Goal: Information Seeking & Learning: Learn about a topic

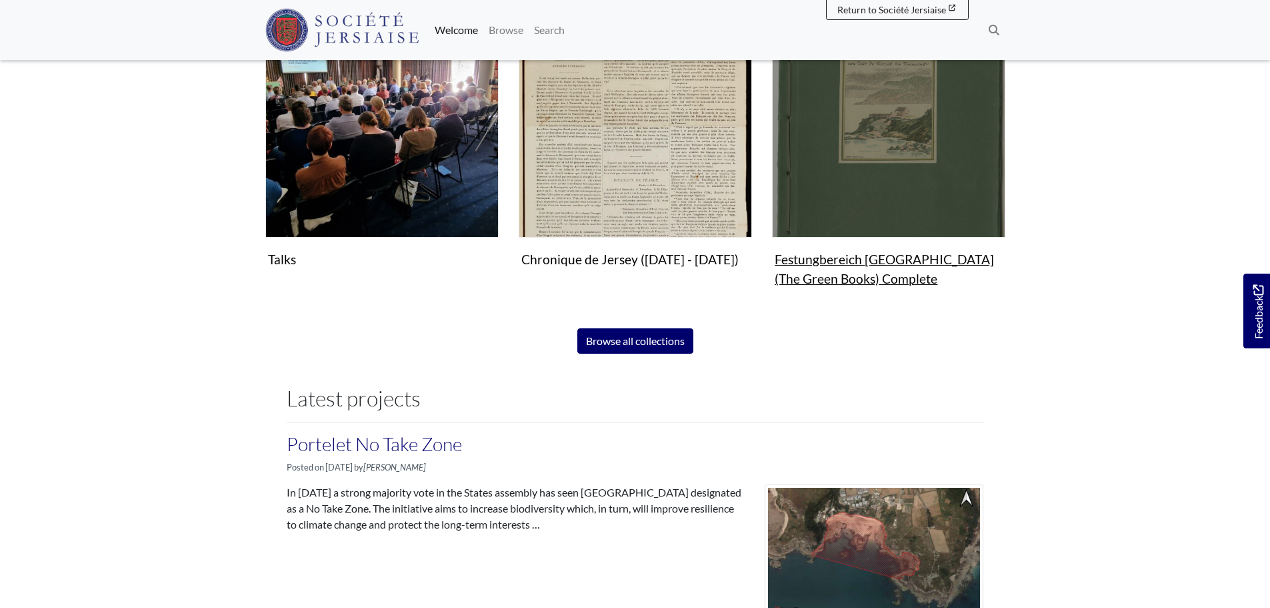
scroll to position [867, 0]
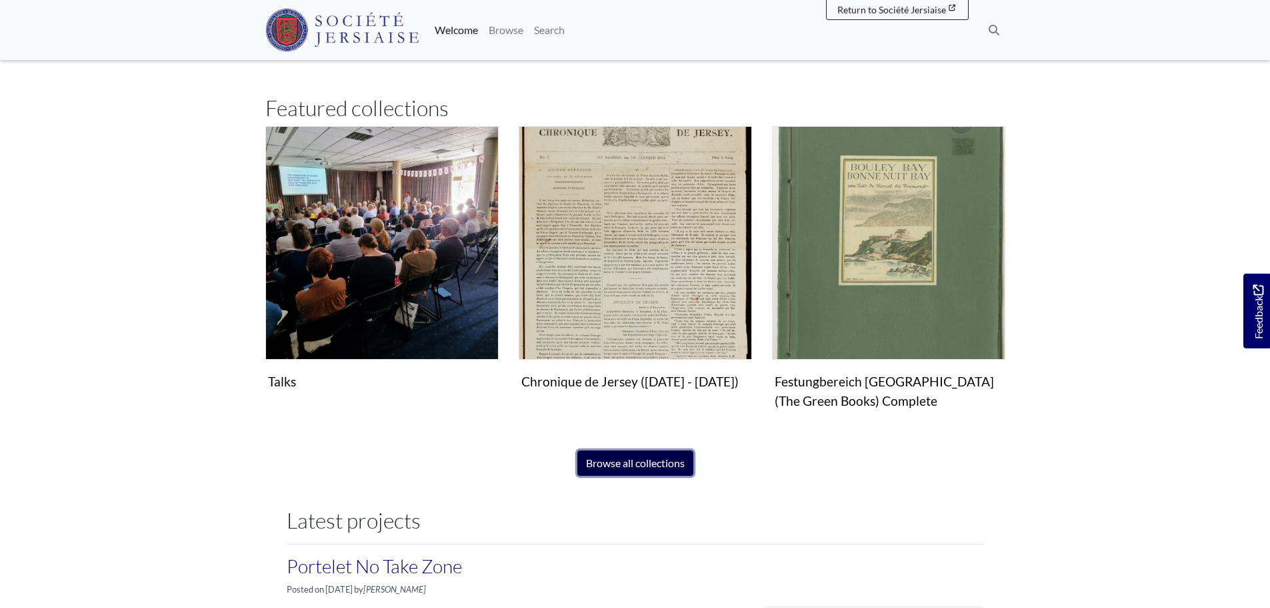
click at [618, 461] on link "Browse all collections" at bounding box center [636, 462] width 116 height 25
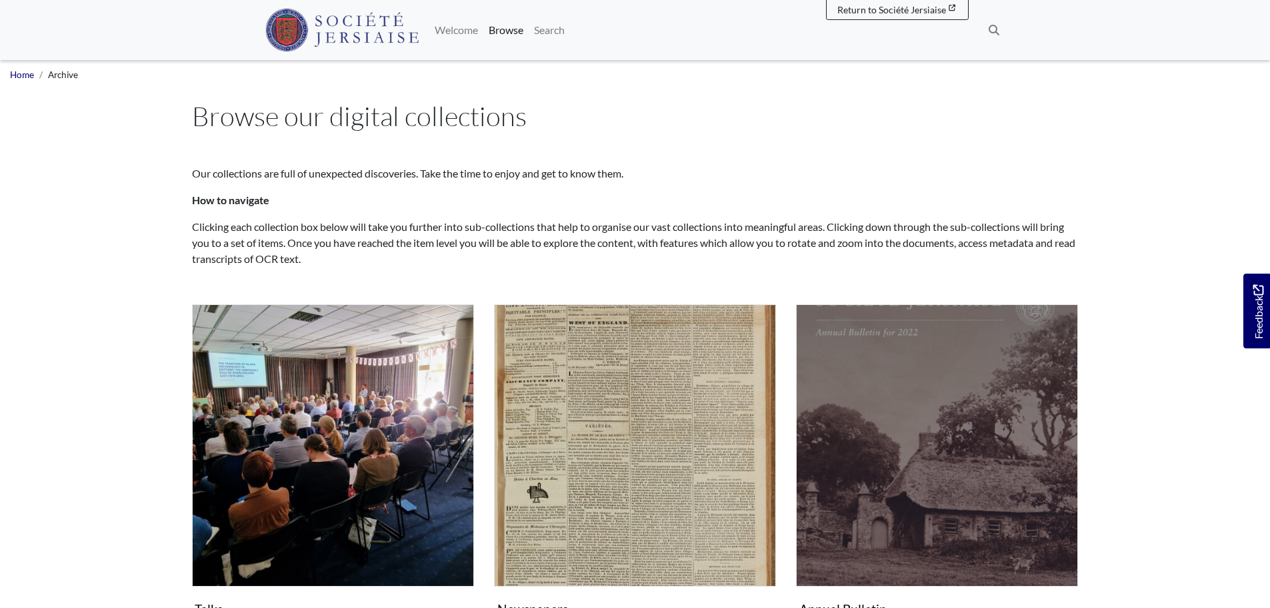
click at [866, 378] on img "Subcollection" at bounding box center [937, 445] width 282 height 282
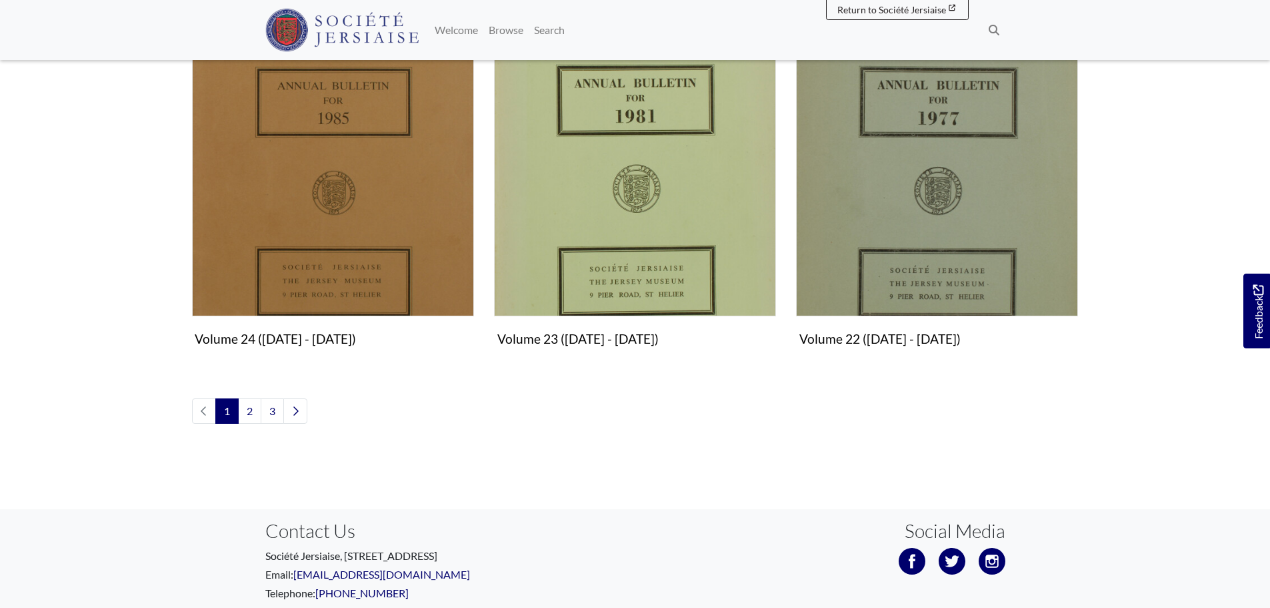
scroll to position [1467, 0]
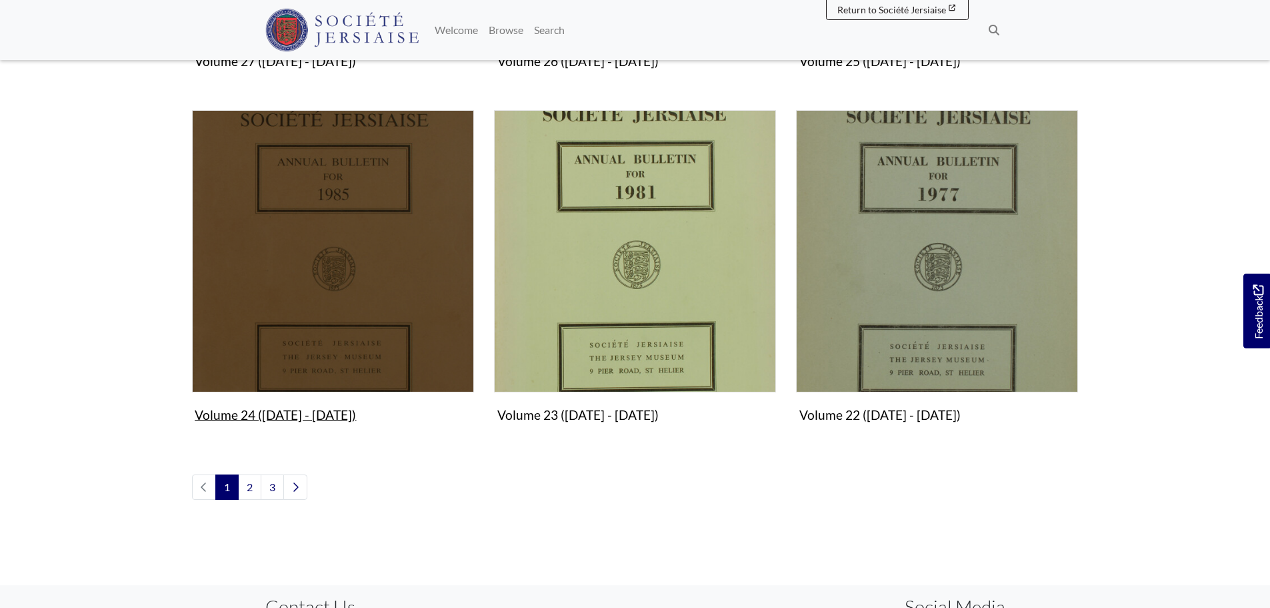
click at [292, 414] on figure "Volume 24 (1985 - 1988) Collection" at bounding box center [333, 268] width 282 height 317
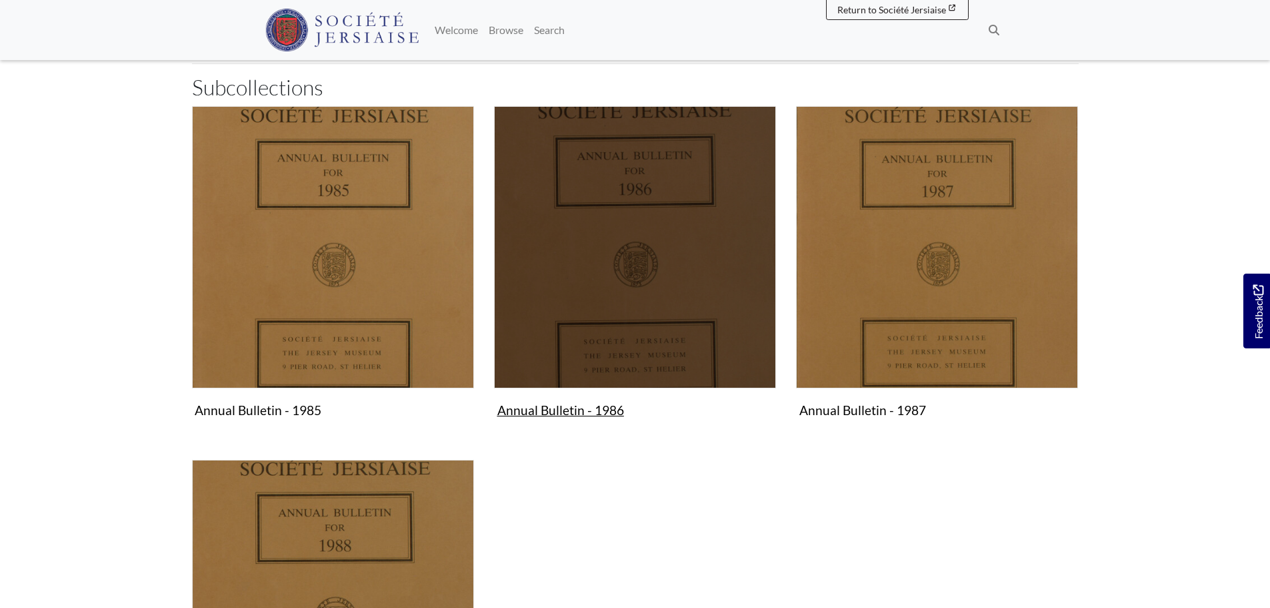
scroll to position [267, 0]
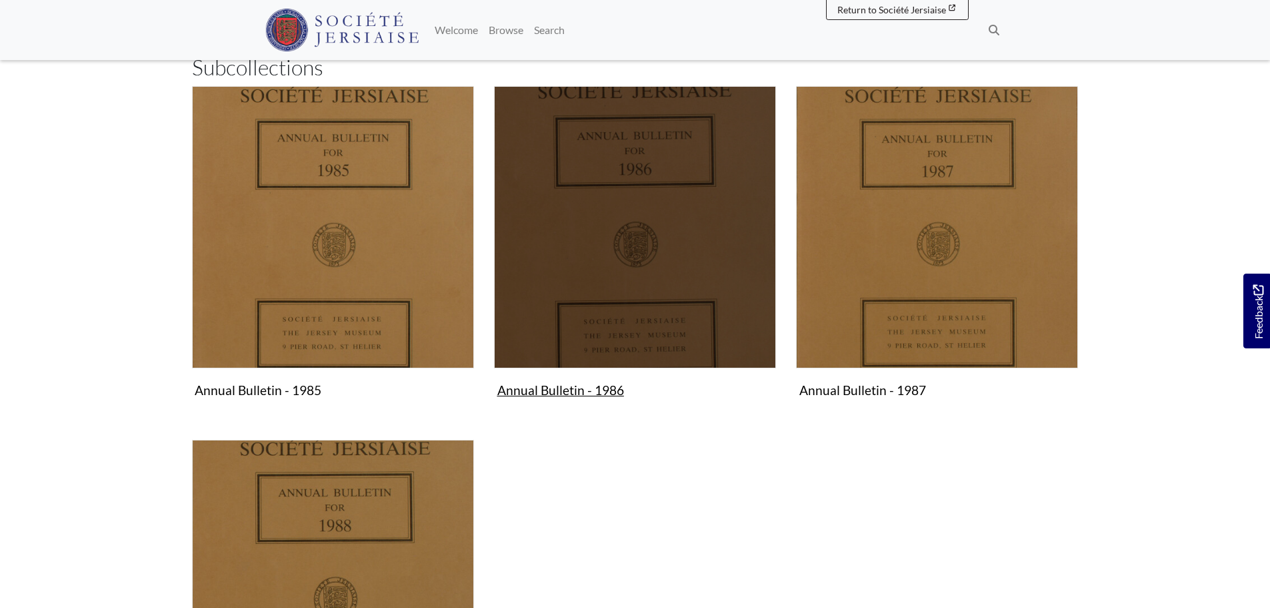
click at [584, 391] on figure "Annual Bulletin - 1986 Collection" at bounding box center [635, 244] width 282 height 317
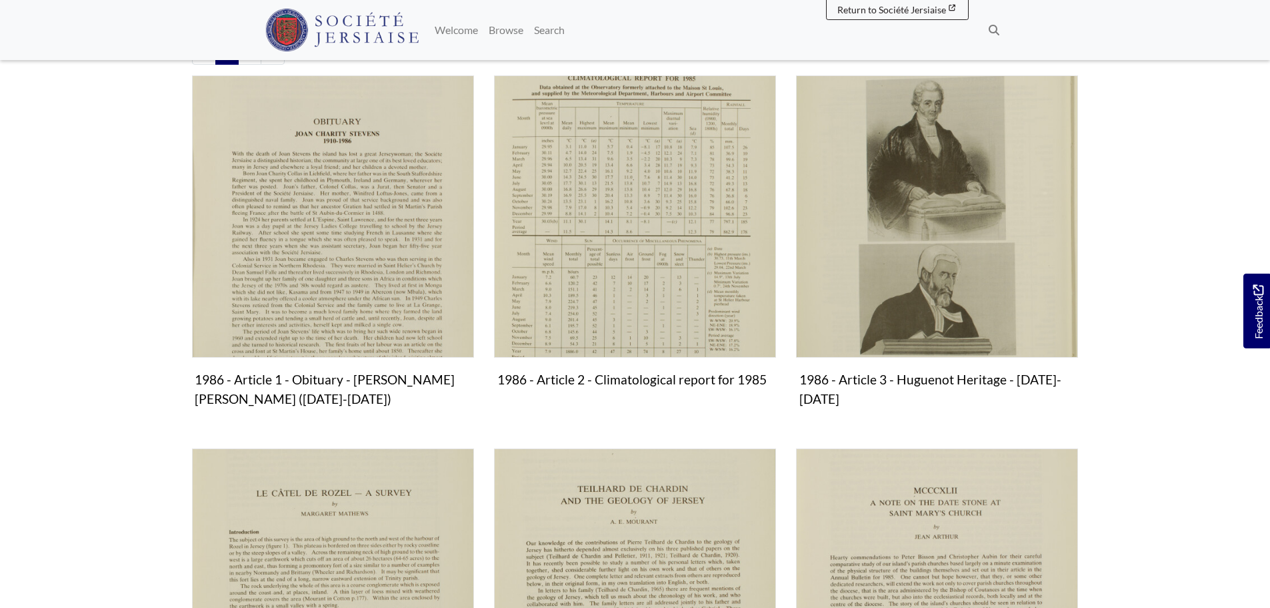
scroll to position [467, 0]
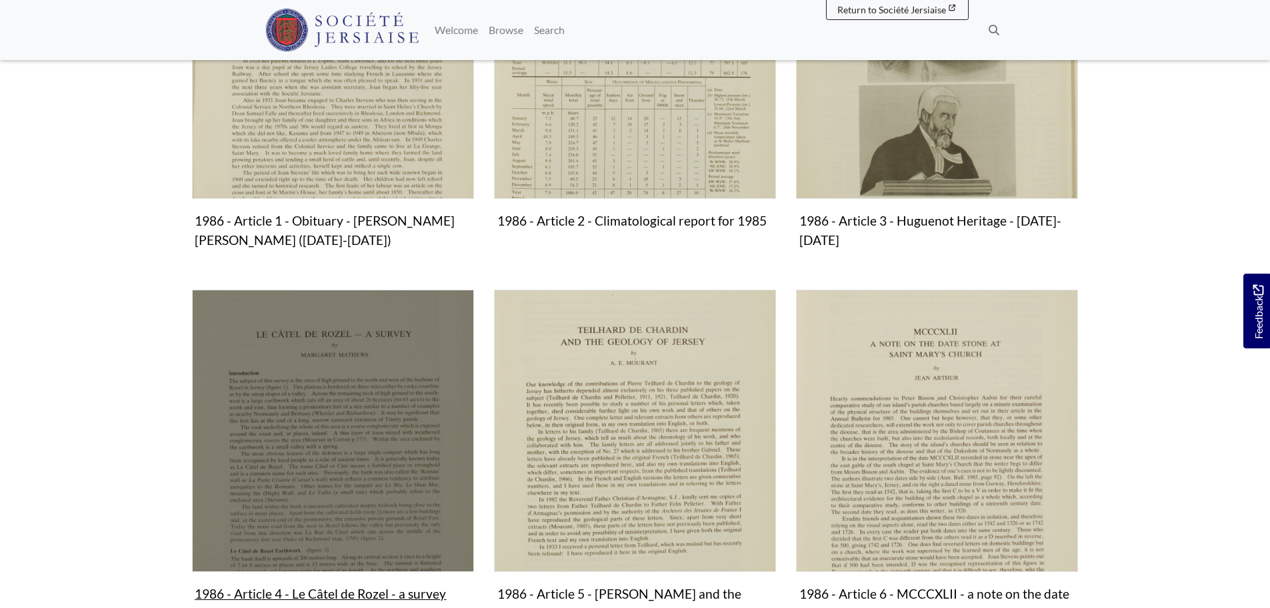
click at [381, 353] on img "Subcollection" at bounding box center [333, 430] width 282 height 282
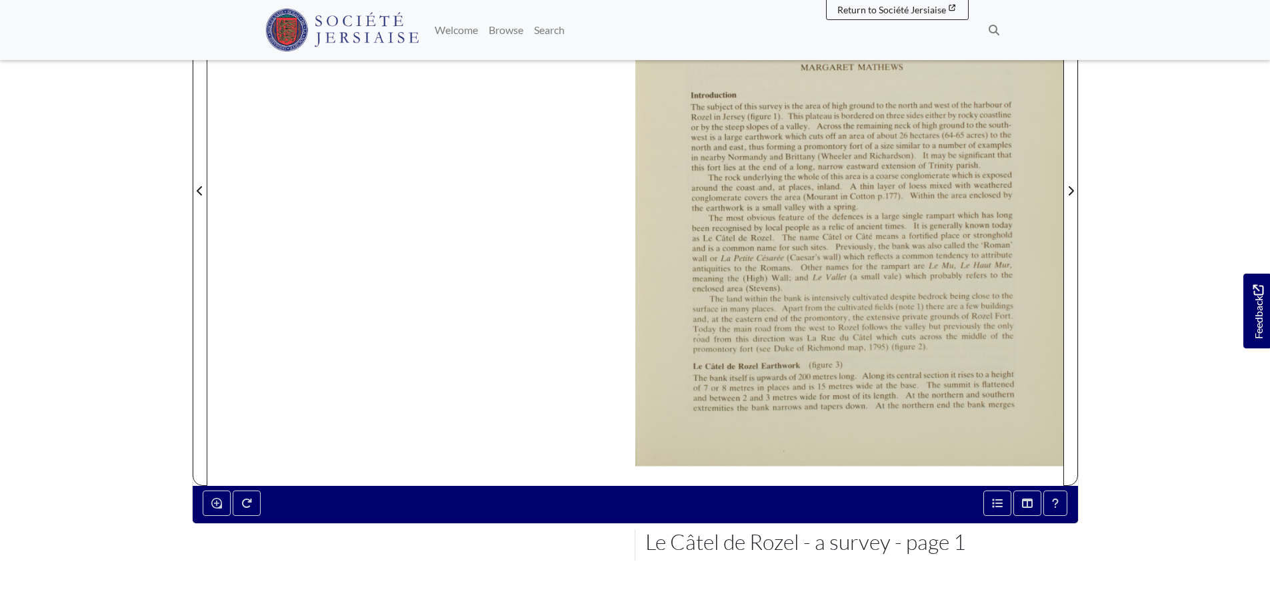
scroll to position [252, 0]
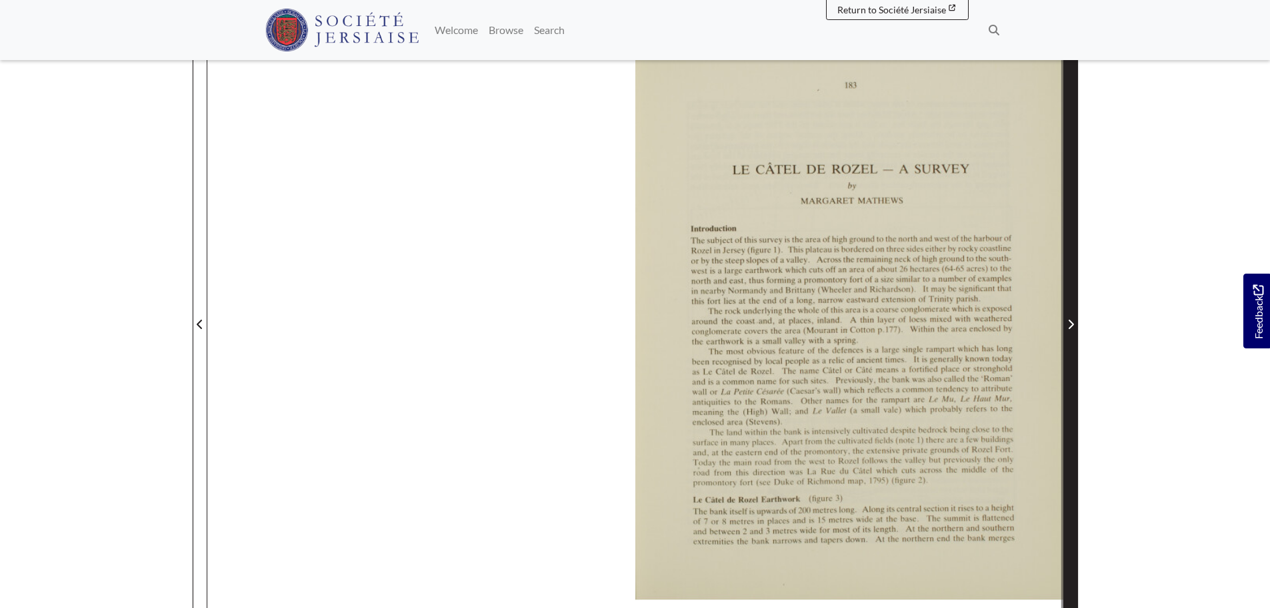
click at [1070, 324] on icon "Next Page" at bounding box center [1071, 324] width 7 height 11
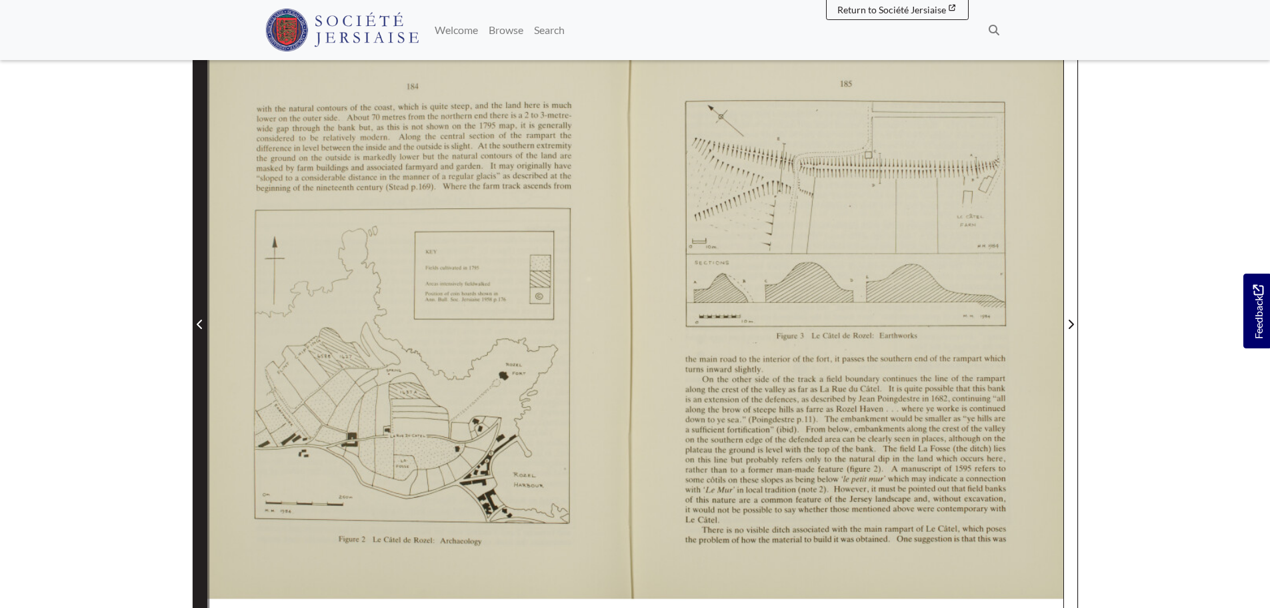
click at [201, 327] on icon "Previous Page" at bounding box center [200, 324] width 7 height 11
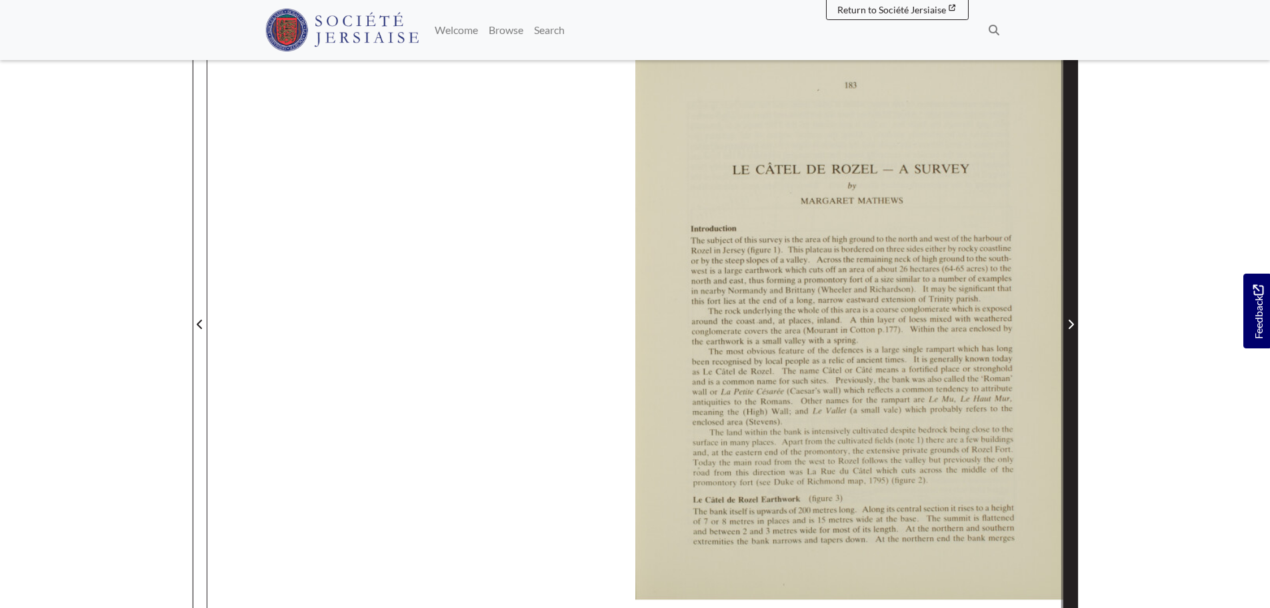
click at [1069, 325] on icon "Next Page" at bounding box center [1071, 324] width 7 height 11
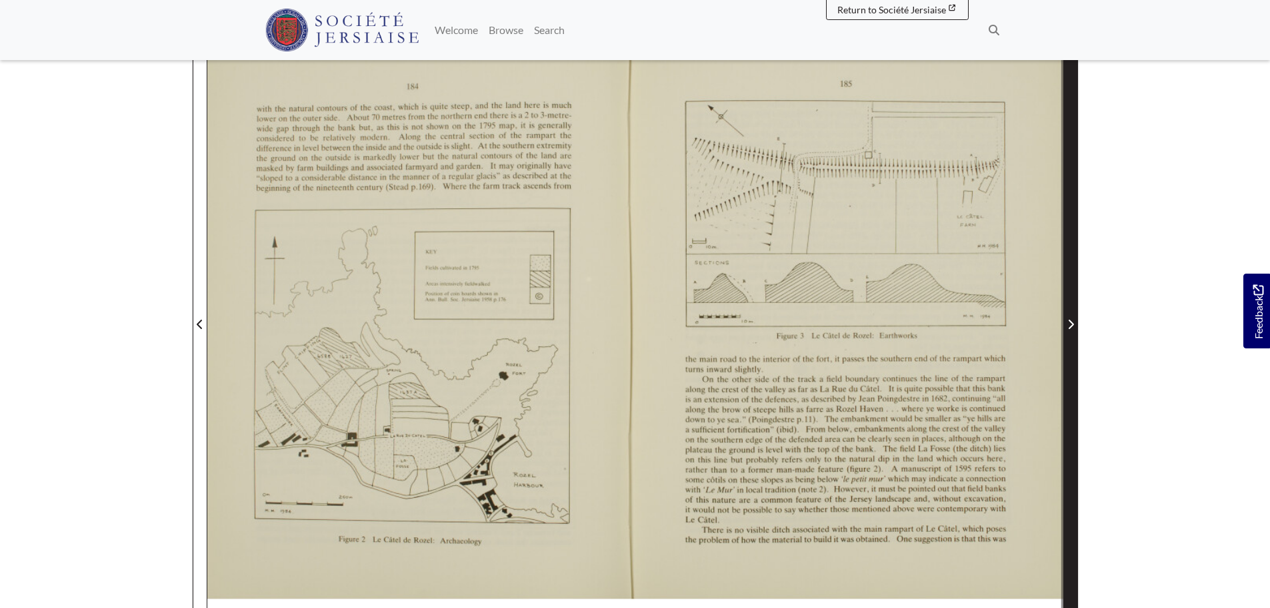
click at [1070, 331] on span "Next Page" at bounding box center [1070, 324] width 13 height 16
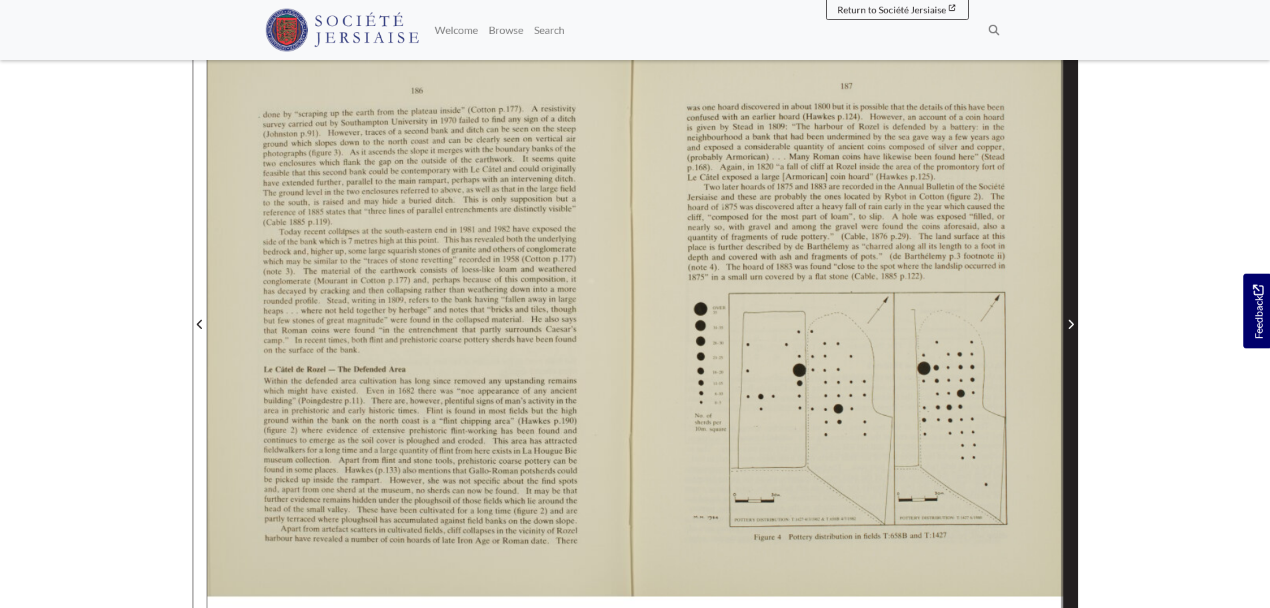
click at [1070, 331] on span "Next Page" at bounding box center [1070, 324] width 13 height 16
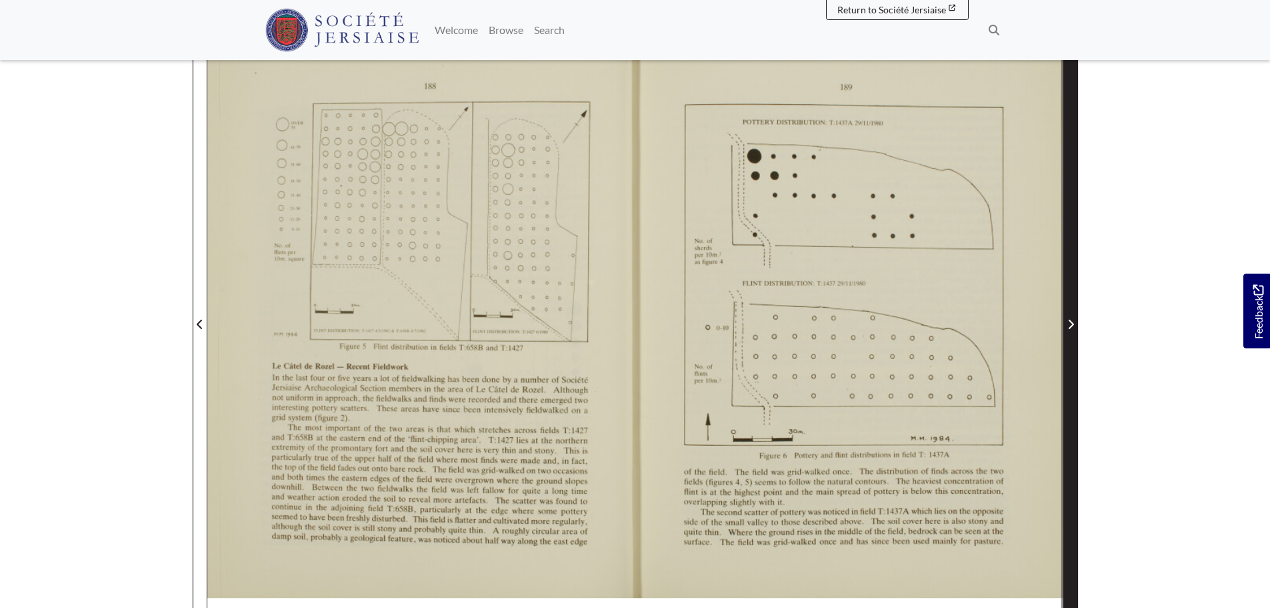
click at [1070, 331] on span "Next Page" at bounding box center [1070, 324] width 13 height 16
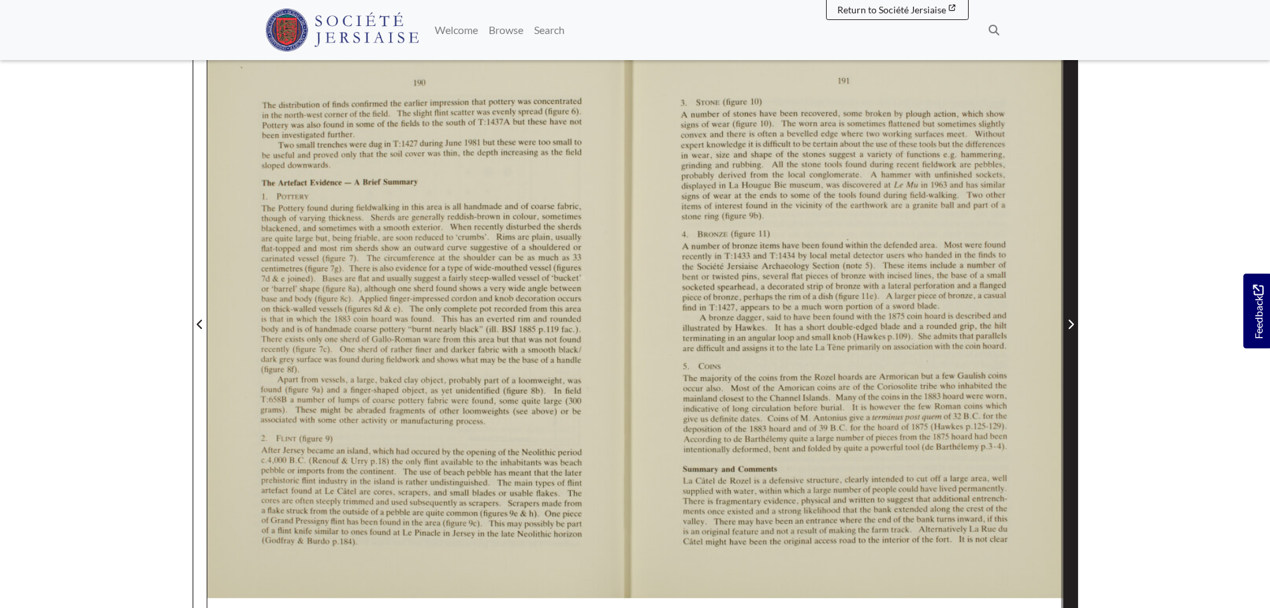
click at [1070, 331] on span "Next Page" at bounding box center [1070, 324] width 13 height 16
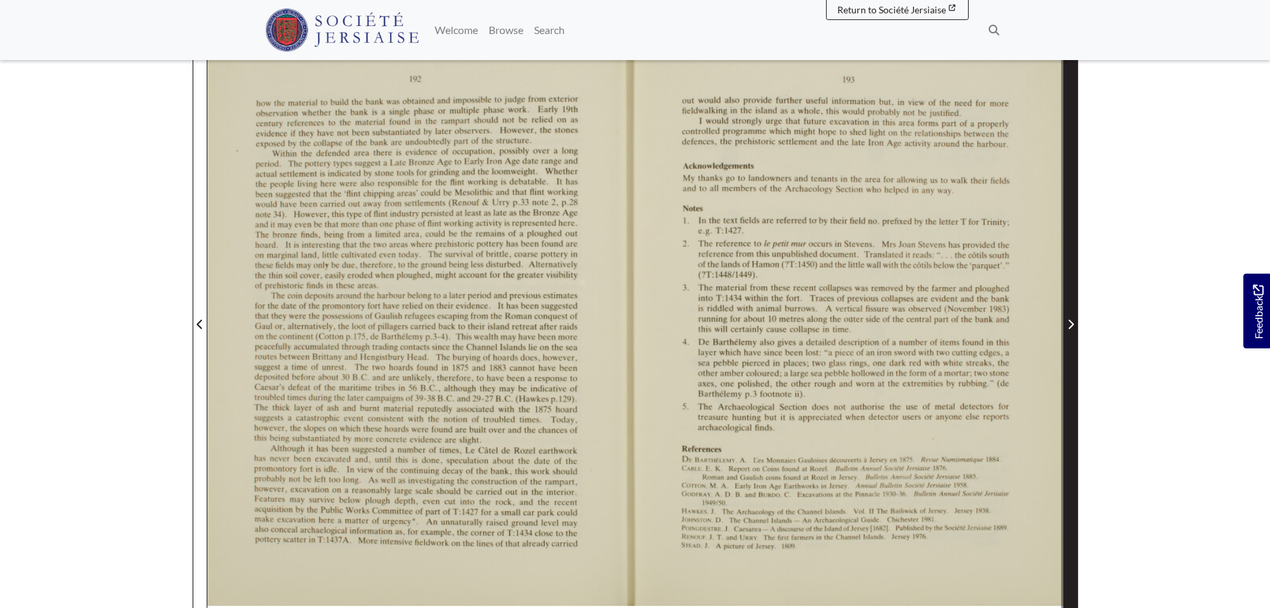
click at [1070, 331] on span "Next Page" at bounding box center [1070, 324] width 13 height 16
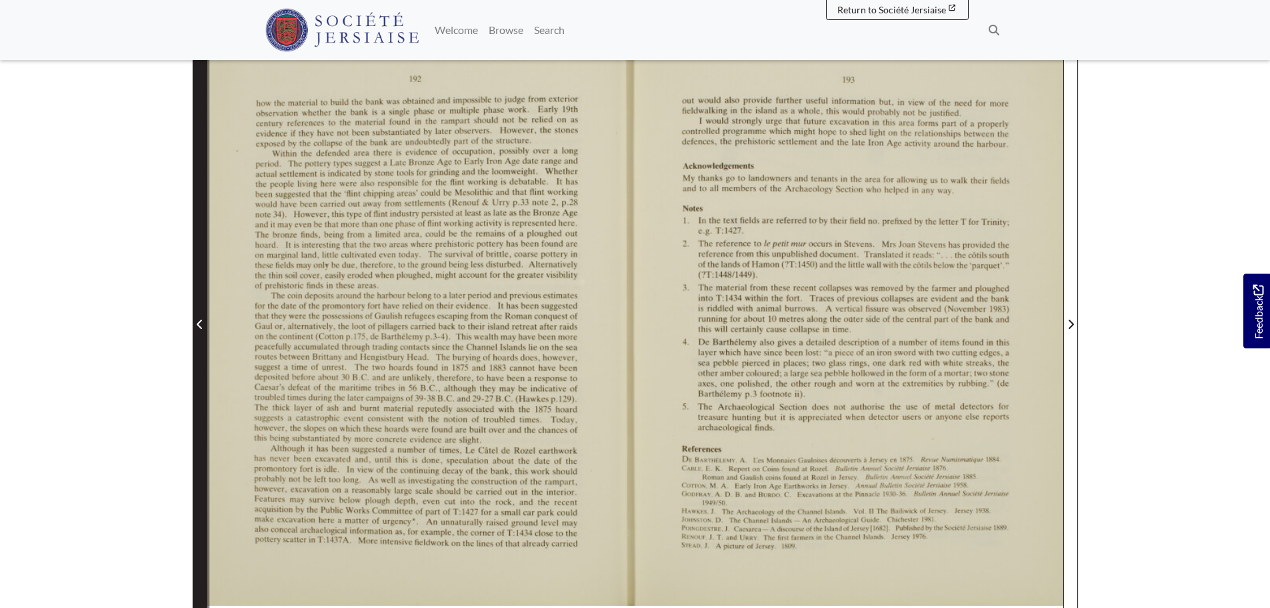
click at [199, 327] on icon "Previous Page" at bounding box center [199, 323] width 5 height 9
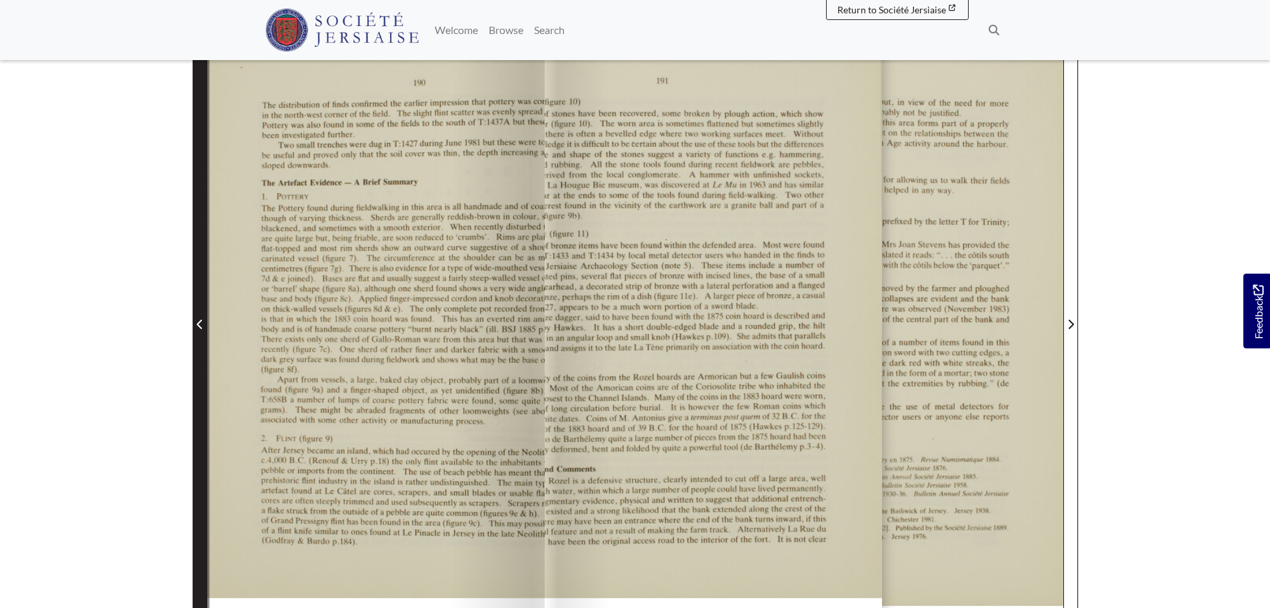
click at [199, 327] on icon "Previous Page" at bounding box center [199, 323] width 5 height 9
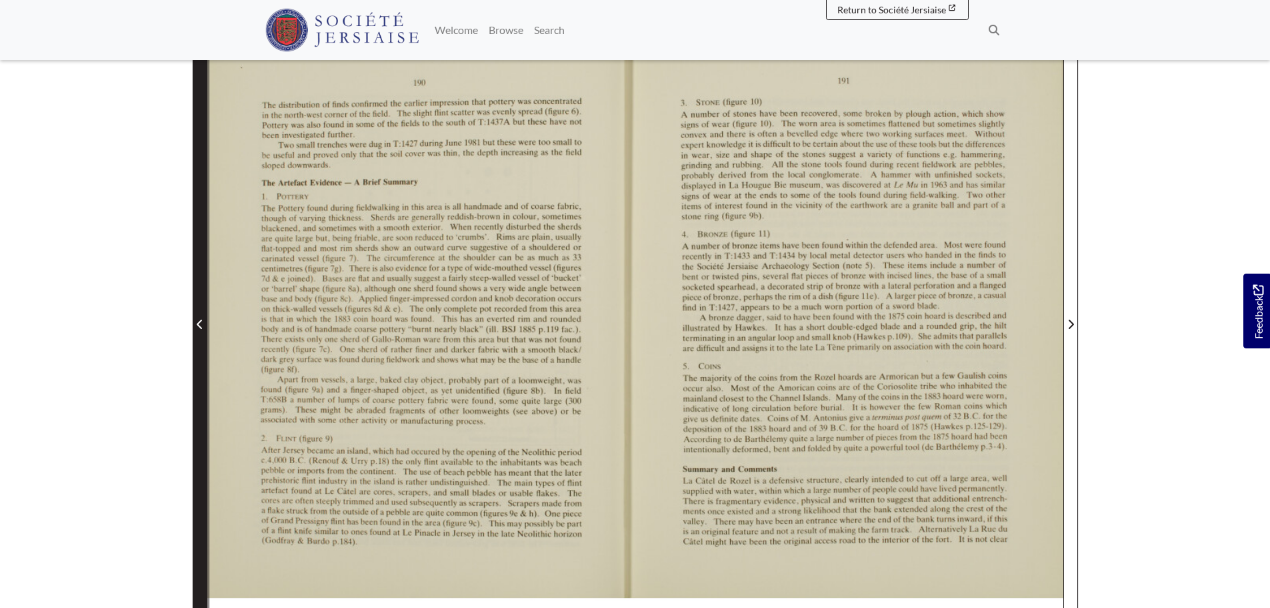
click at [199, 327] on icon "Previous Page" at bounding box center [199, 323] width 5 height 9
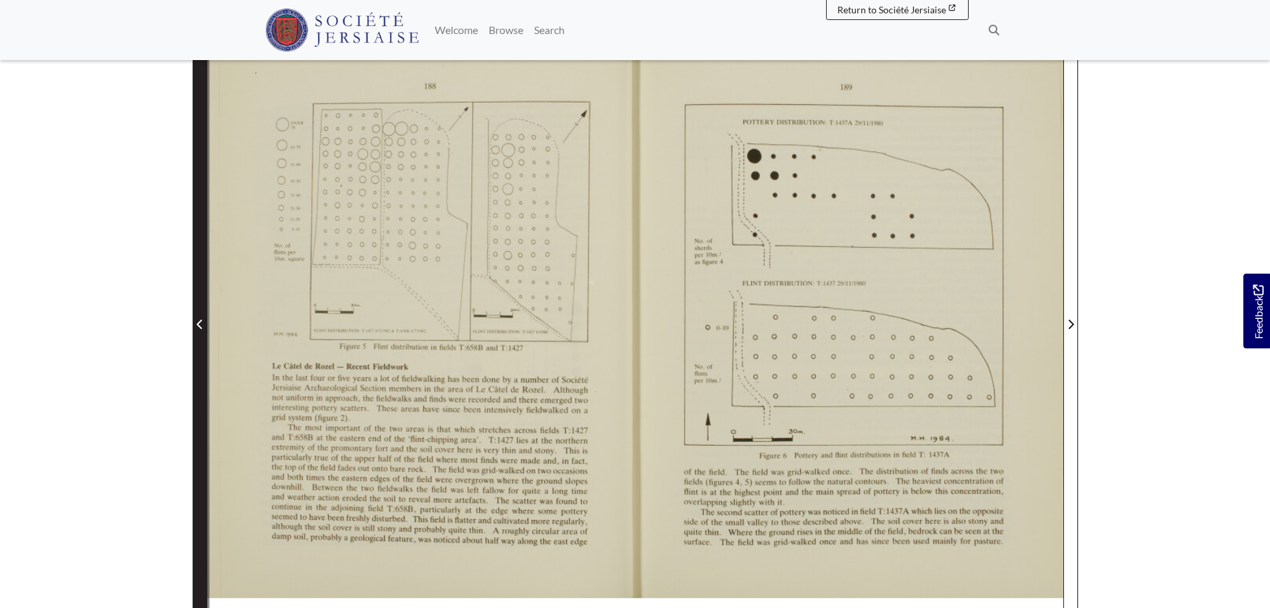
click at [199, 327] on icon "Previous Page" at bounding box center [199, 323] width 5 height 9
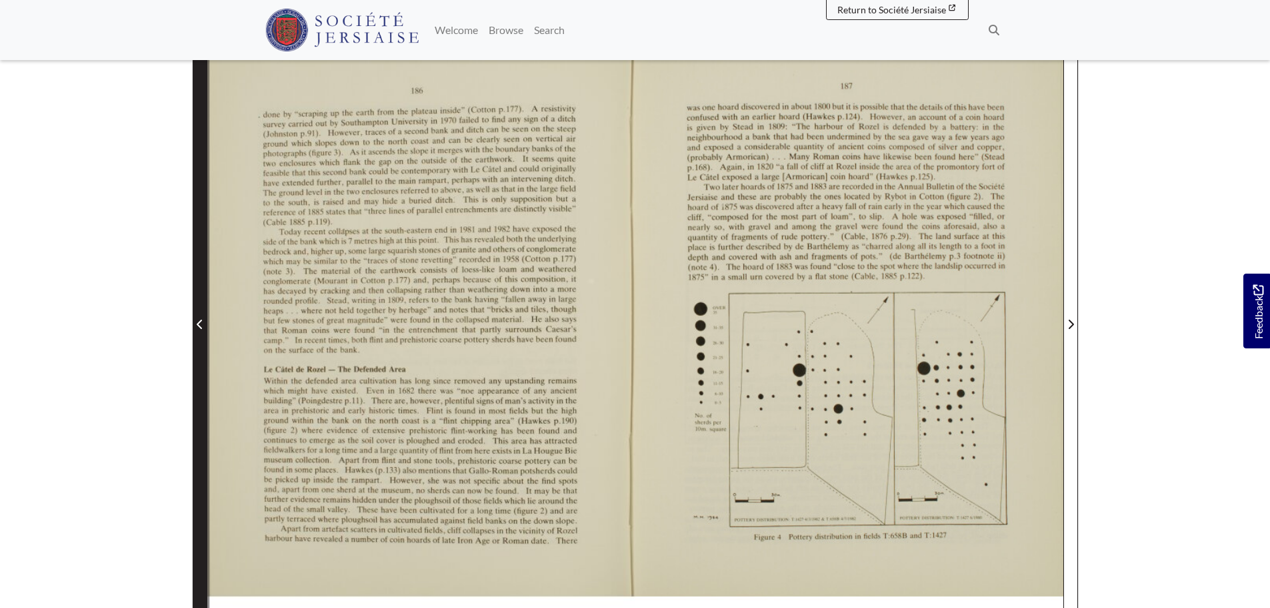
click at [199, 327] on icon "Previous Page" at bounding box center [199, 323] width 5 height 9
